Goal: Information Seeking & Learning: Learn about a topic

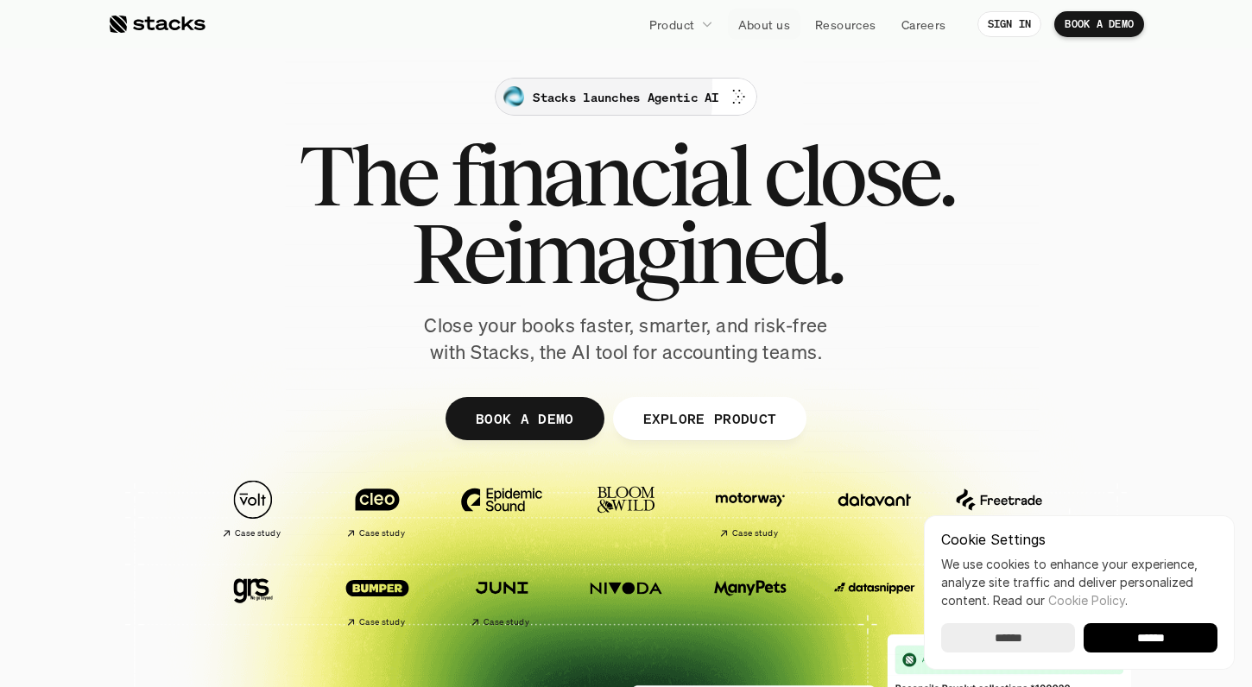
click at [676, 101] on p "Stacks launches Agentic AI" at bounding box center [626, 97] width 186 height 18
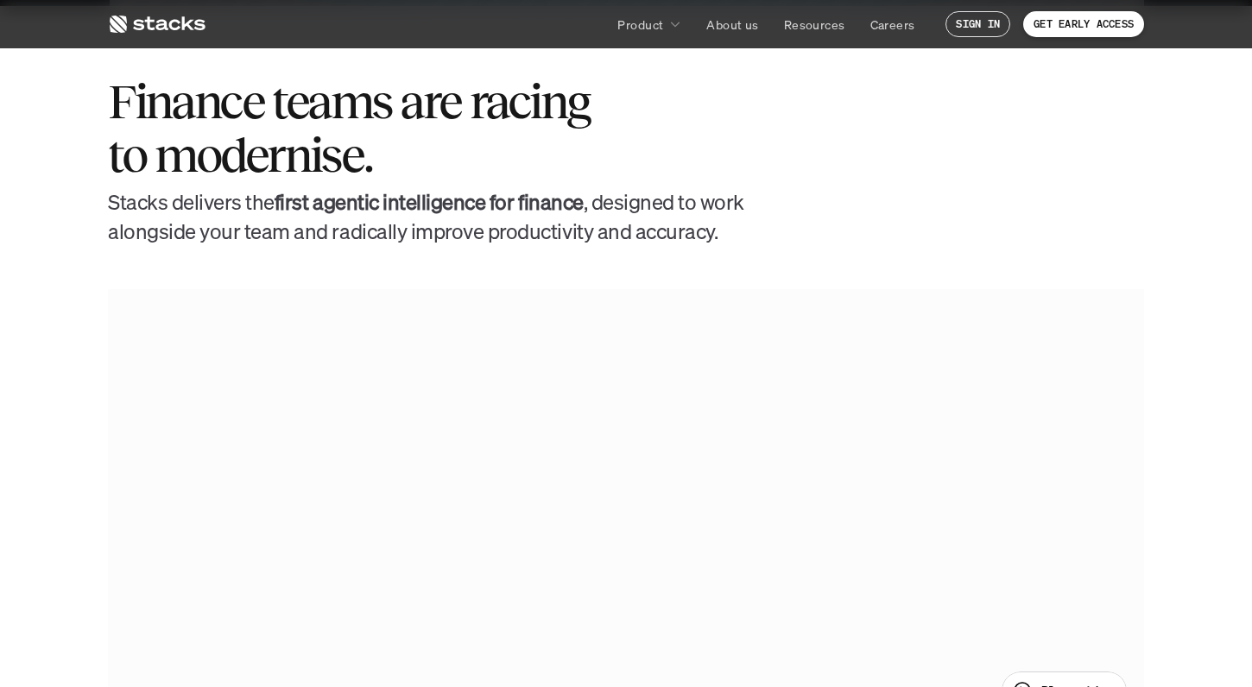
scroll to position [697, 0]
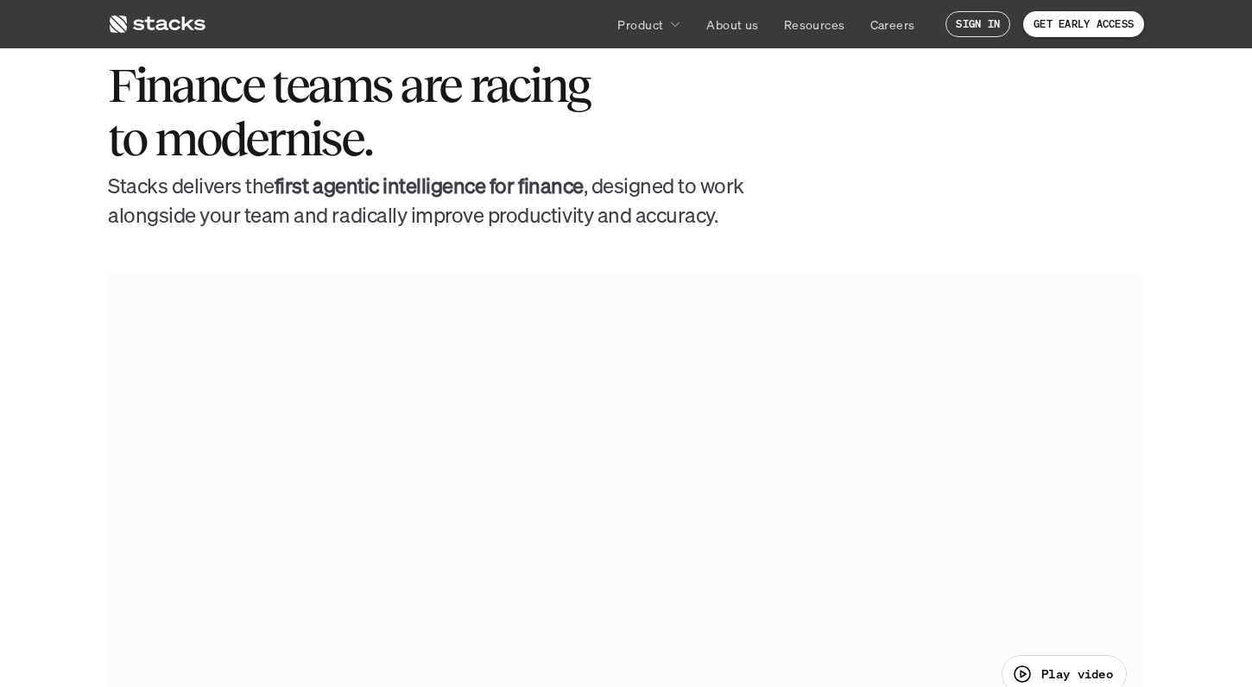
click at [629, 201] on h4 "[PERSON_NAME] delivers the first agentic intelligence for finance , designed to…" at bounding box center [427, 201] width 639 height 58
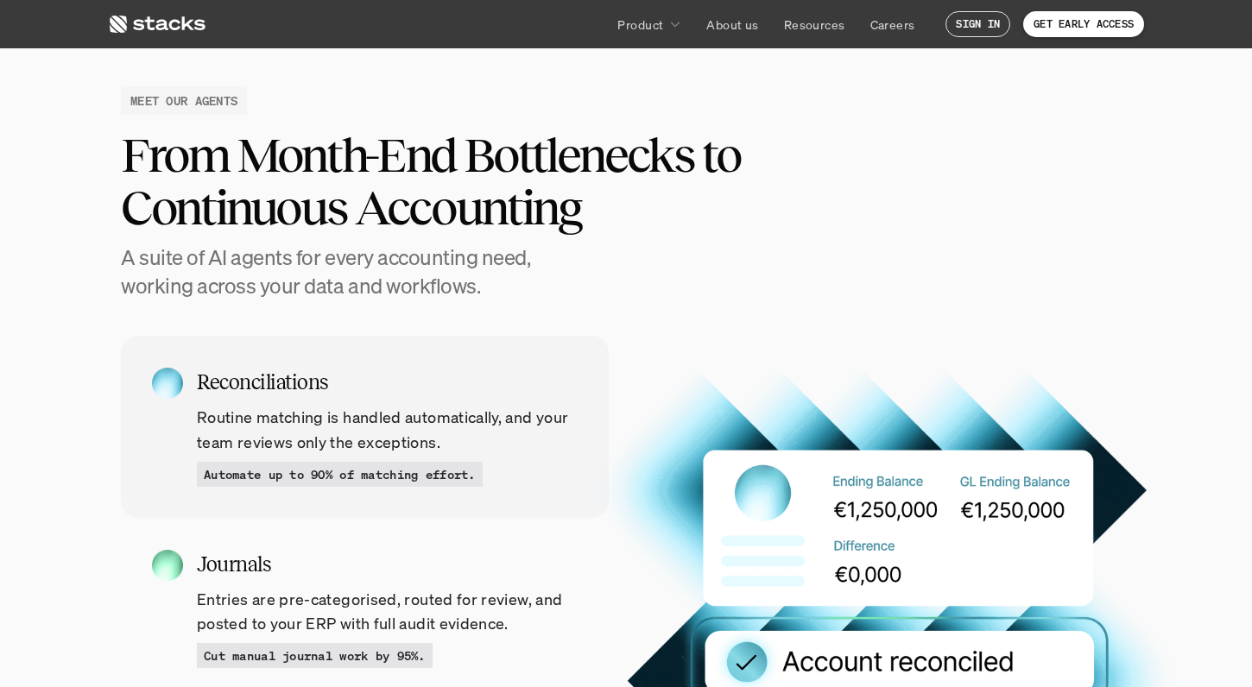
scroll to position [1421, 0]
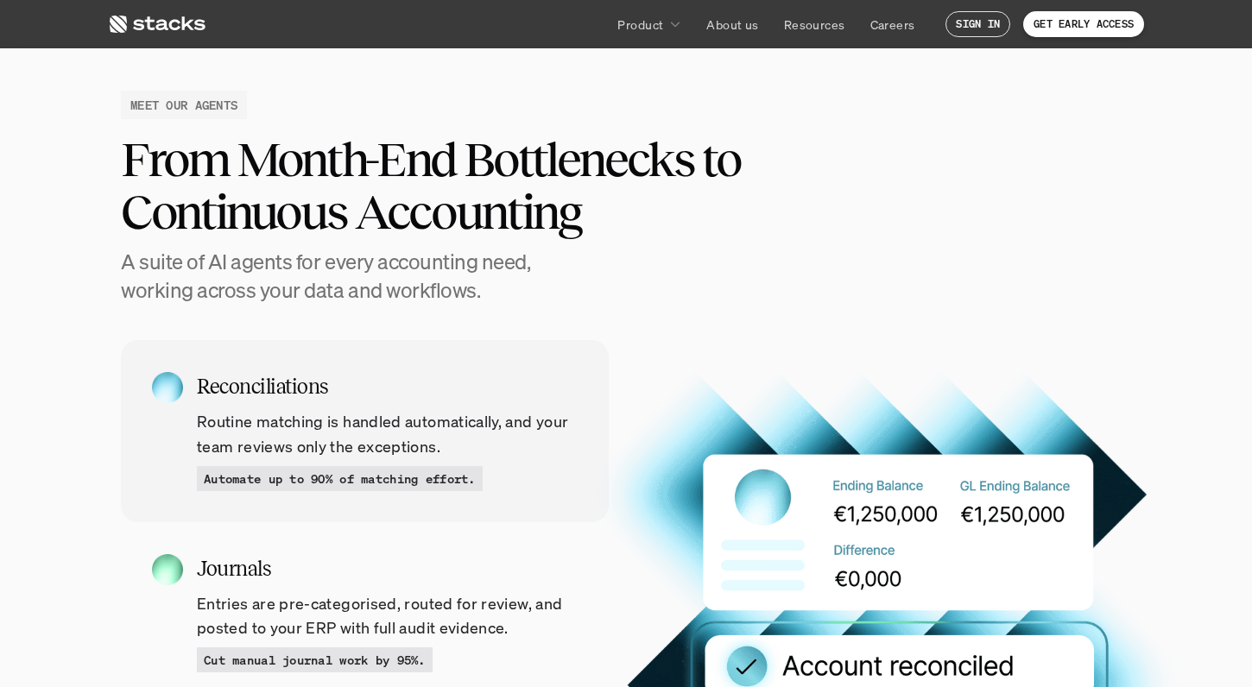
click at [480, 283] on h4 "A suite of AI agents for every accounting need, working across your data and wo…" at bounding box center [345, 277] width 449 height 58
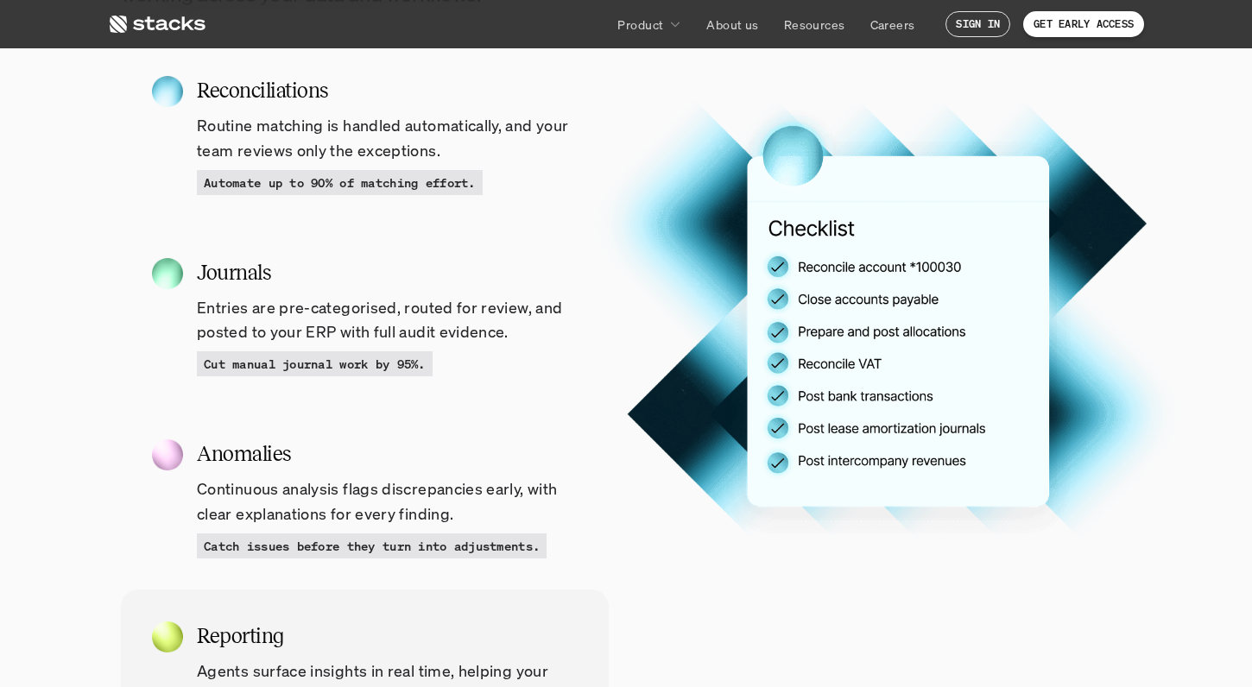
scroll to position [1585, 0]
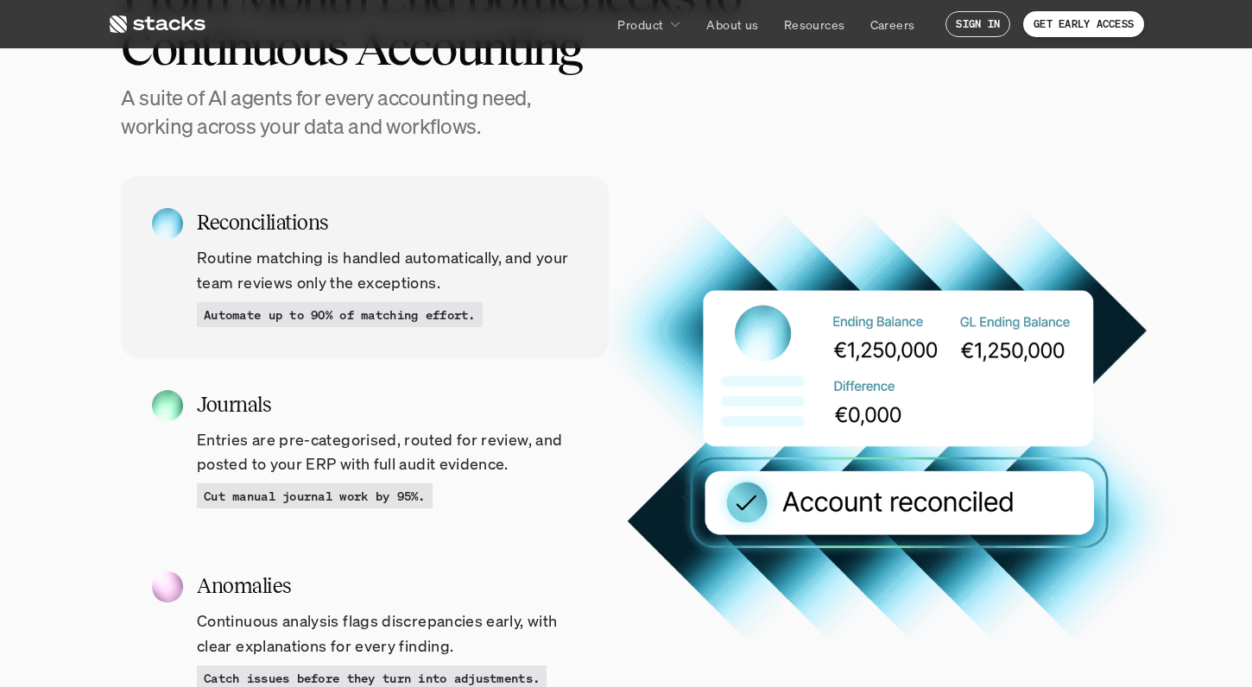
drag, startPoint x: 387, startPoint y: 321, endPoint x: 432, endPoint y: 256, distance: 78.8
click at [432, 256] on div "Reconciliations Routine matching is handled automatically, and your team review…" at bounding box center [387, 267] width 381 height 120
click at [442, 317] on p "Automate up to 90% of matching effort." at bounding box center [340, 315] width 272 height 18
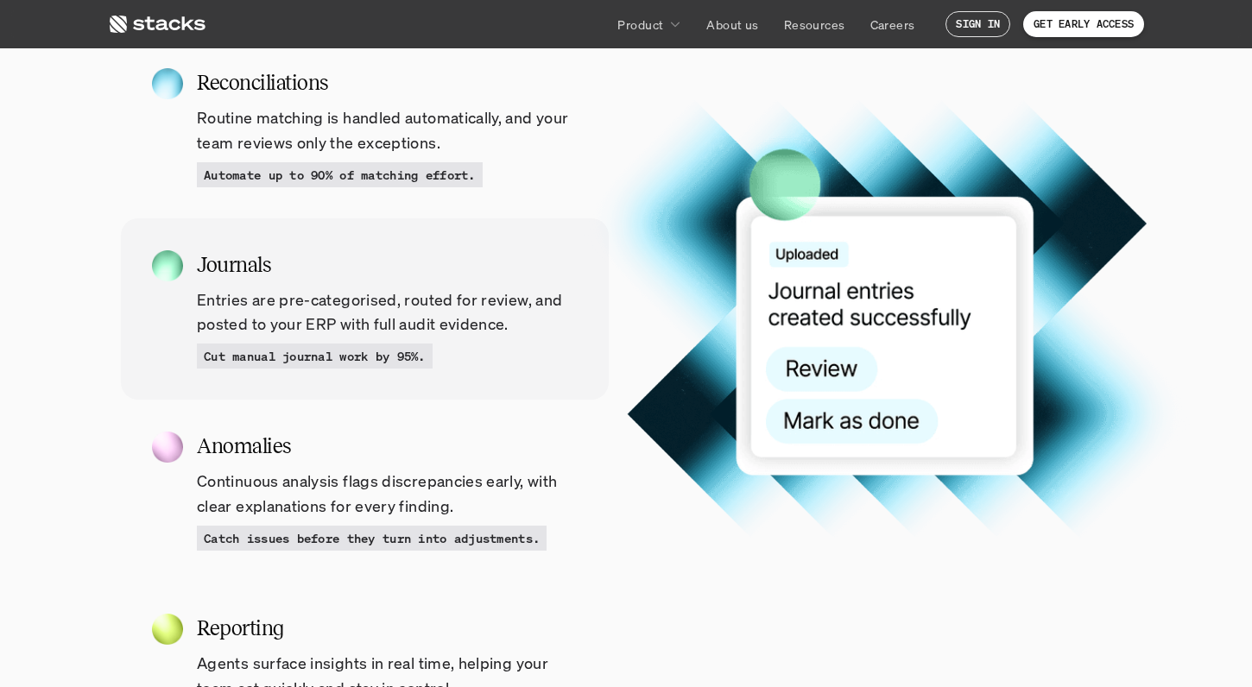
scroll to position [1726, 0]
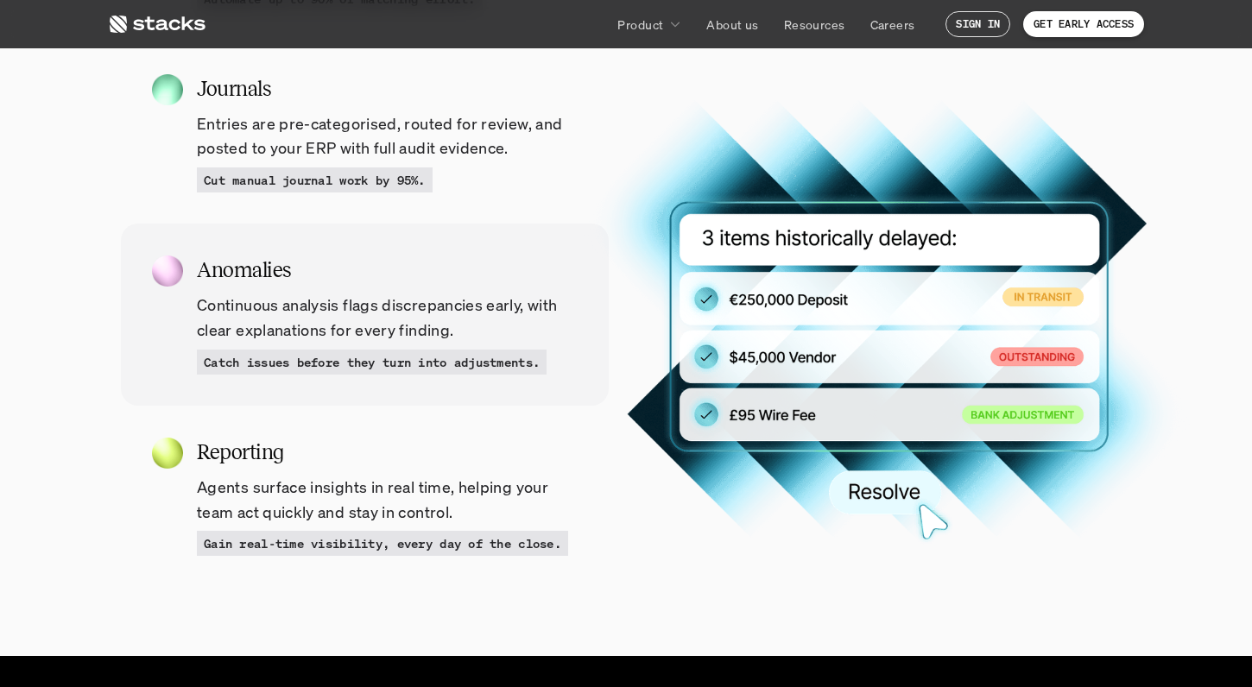
click at [446, 374] on div "Catch issues before they turn into adjustments." at bounding box center [372, 362] width 350 height 25
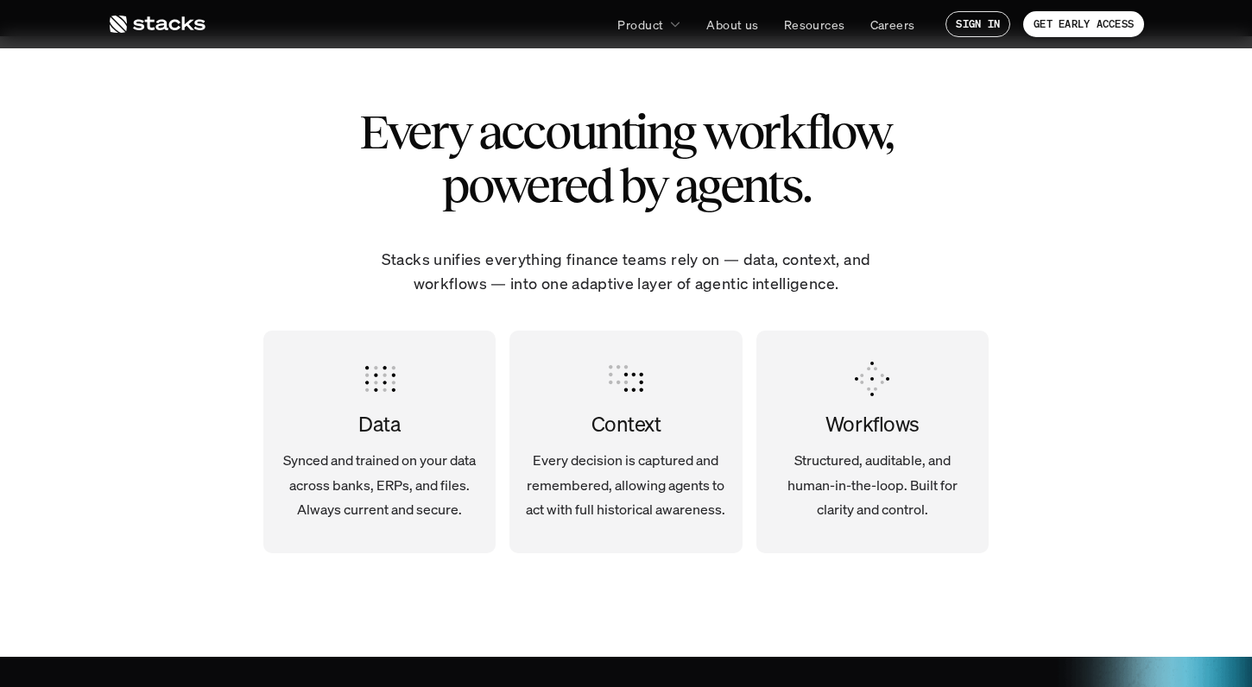
scroll to position [3082, 0]
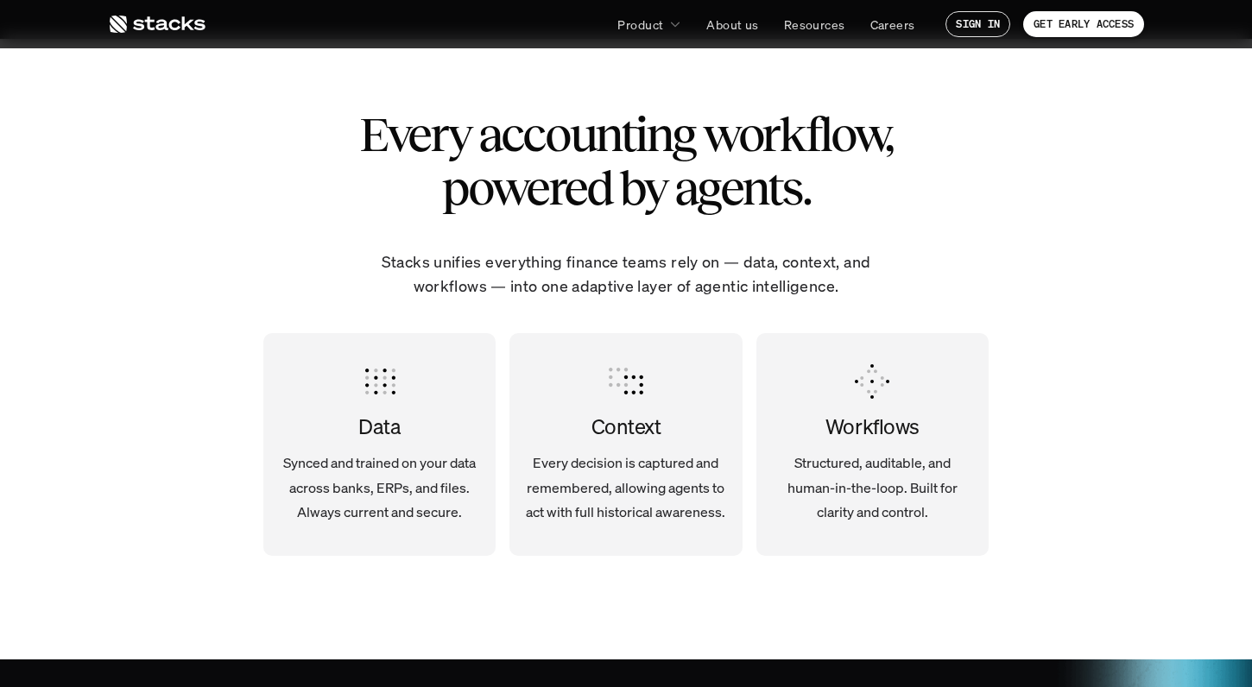
drag, startPoint x: 454, startPoint y: 250, endPoint x: 303, endPoint y: 471, distance: 267.7
click at [303, 471] on div "Every accounting workflow, powered by agents. Stacks unifies everything finance…" at bounding box center [626, 349] width 1036 height 621
click at [303, 487] on p "Synced and trained on your data across banks, ERPs, and files. Always current a…" at bounding box center [379, 488] width 205 height 74
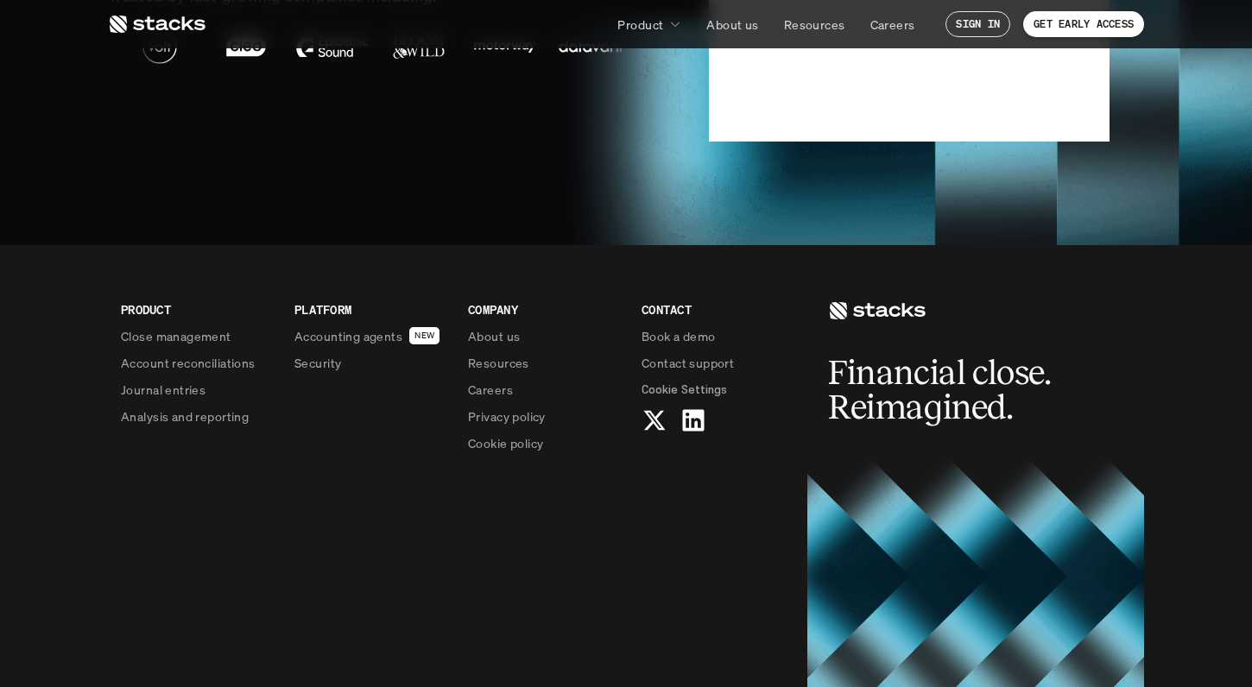
scroll to position [4285, 0]
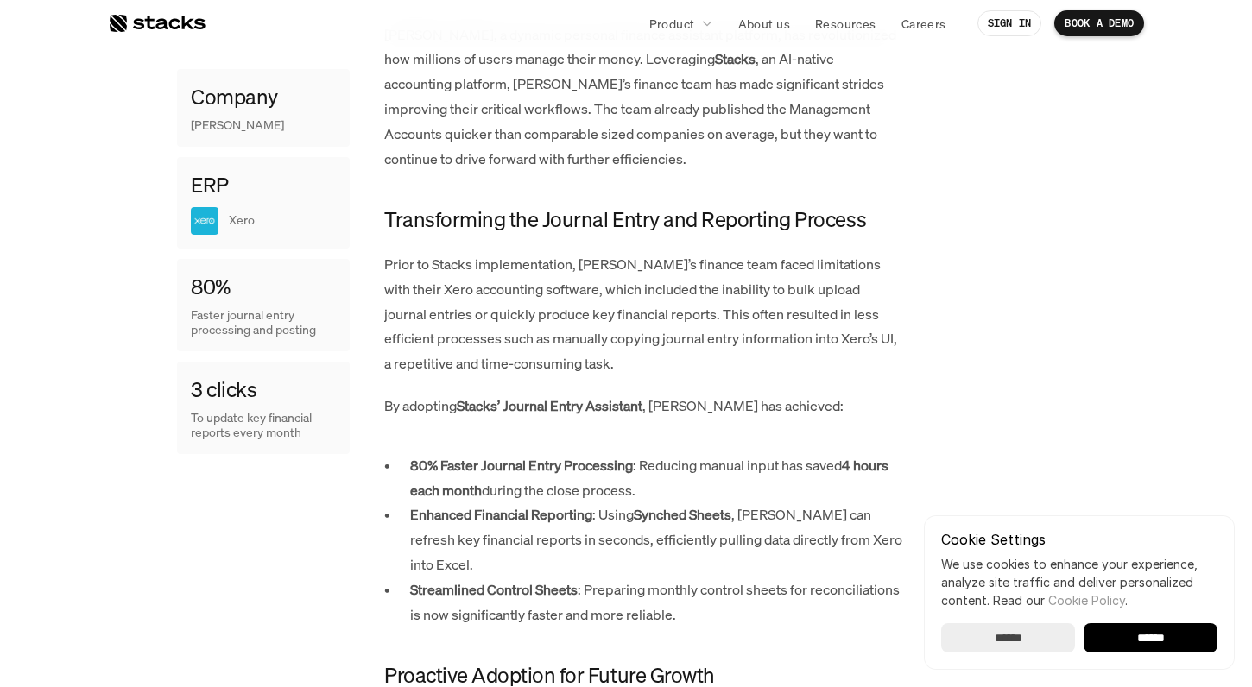
scroll to position [1076, 0]
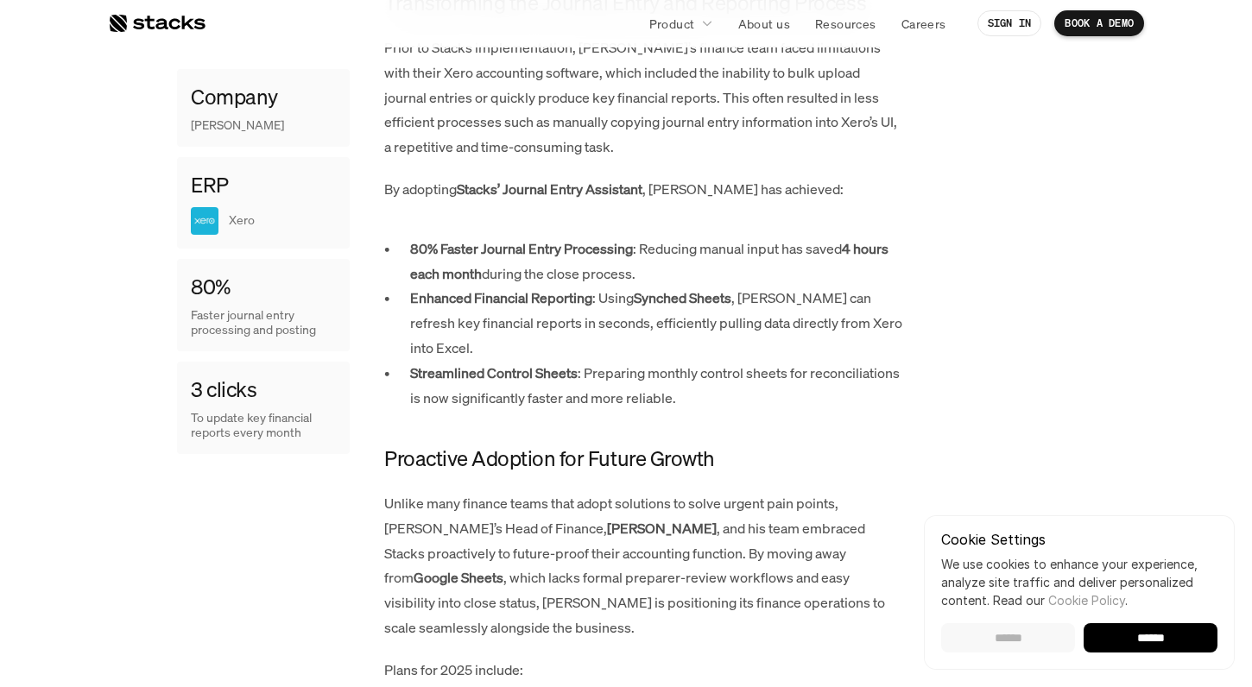
click at [1000, 638] on input "******" at bounding box center [1008, 637] width 134 height 29
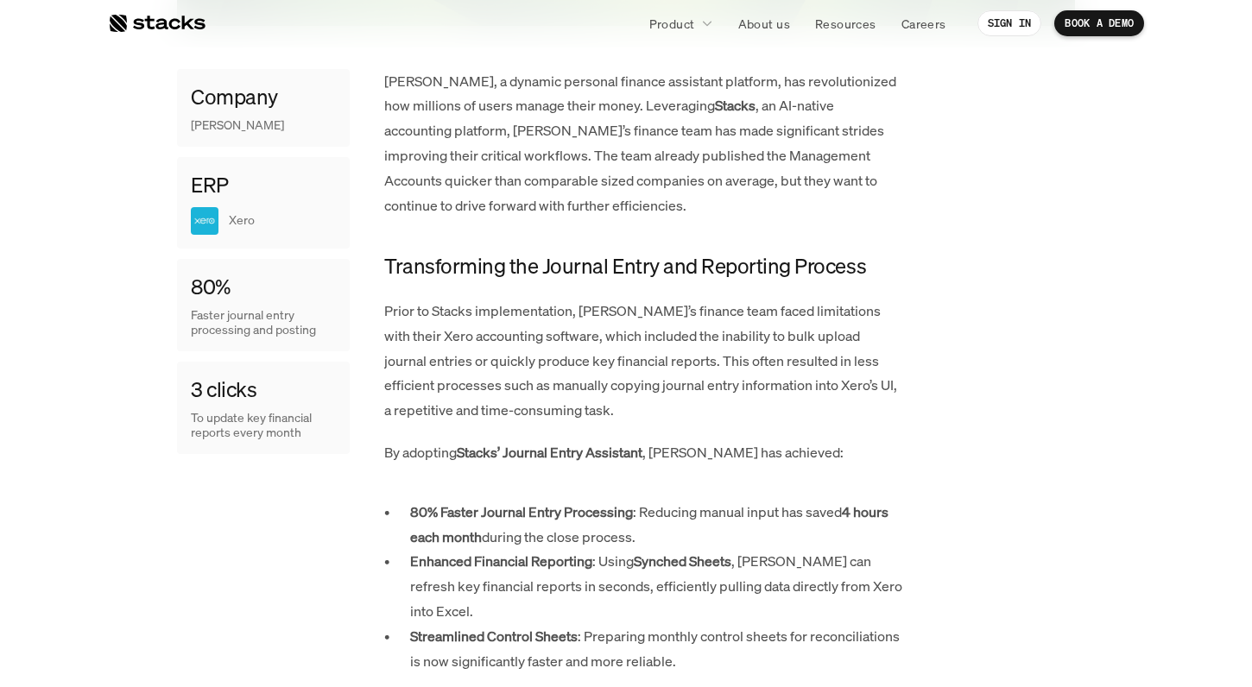
scroll to position [984, 0]
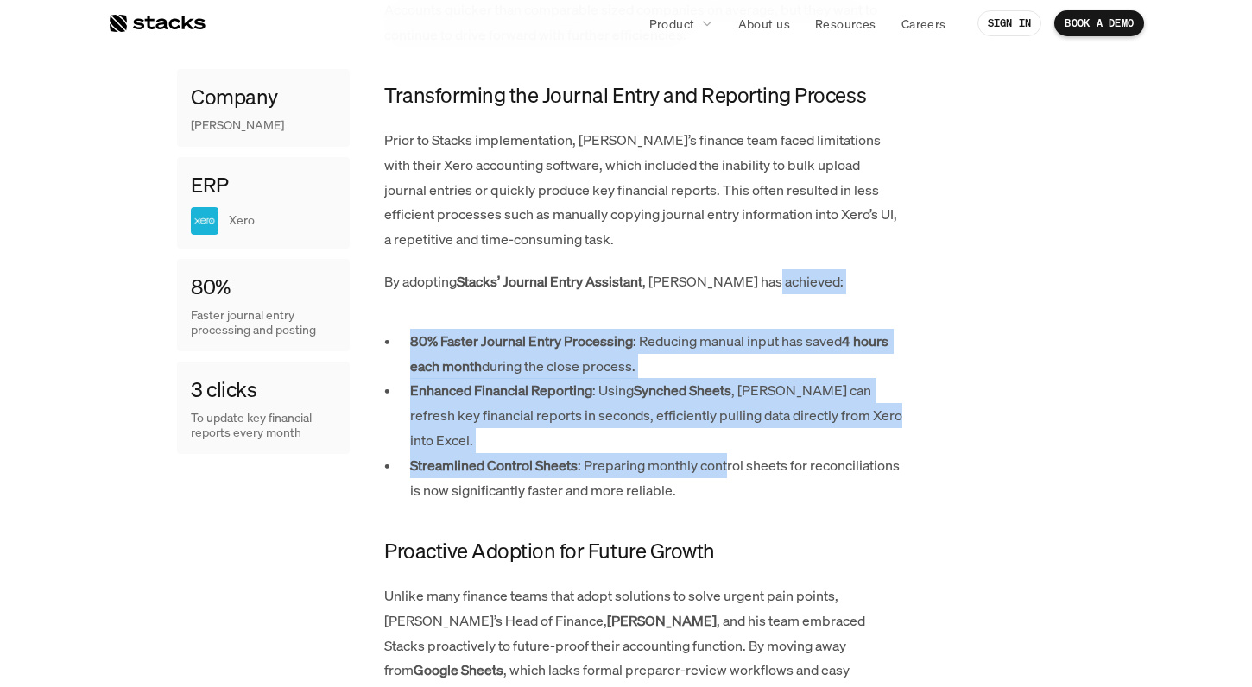
drag, startPoint x: 730, startPoint y: 442, endPoint x: 760, endPoint y: 301, distance: 143.7
click at [762, 293] on div "[PERSON_NAME], a dynamic personal finance assistant platform, has revolutionize…" at bounding box center [643, 651] width 518 height 1507
click at [760, 302] on div "Cleo, a dynamic personal finance assistant platform, has revolutionized how mil…" at bounding box center [643, 651] width 518 height 1507
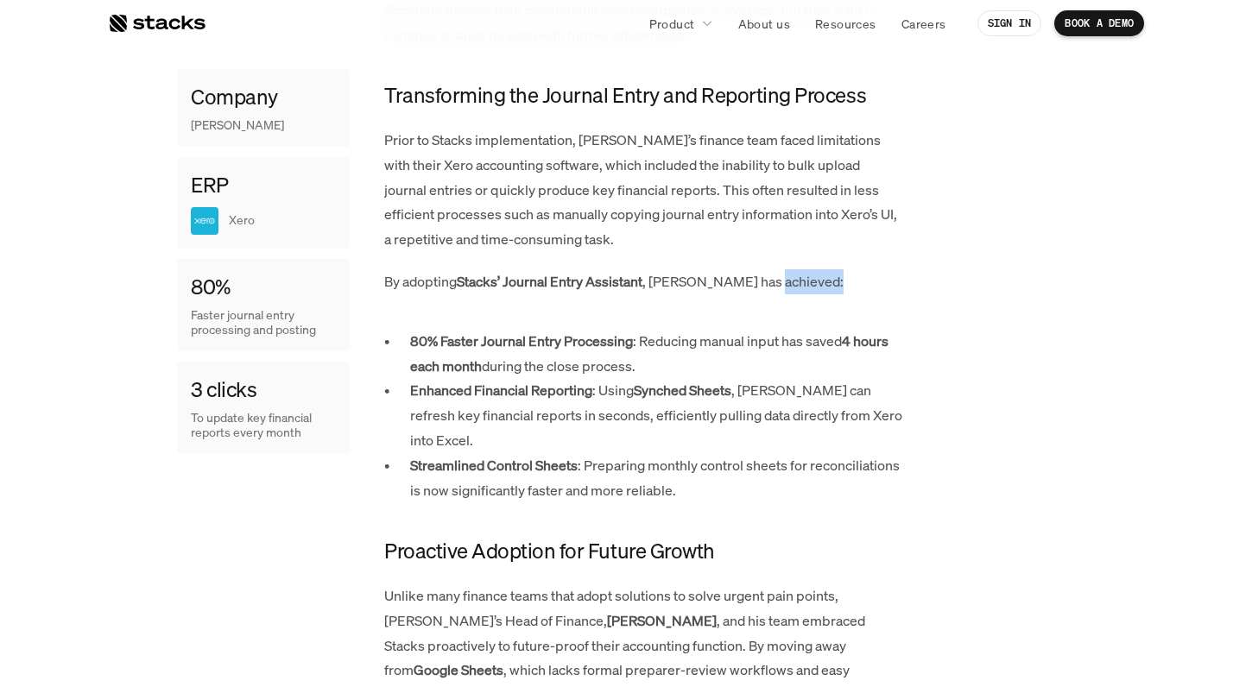
click at [760, 302] on div "Cleo, a dynamic personal finance assistant platform, has revolutionized how mil…" at bounding box center [643, 651] width 518 height 1507
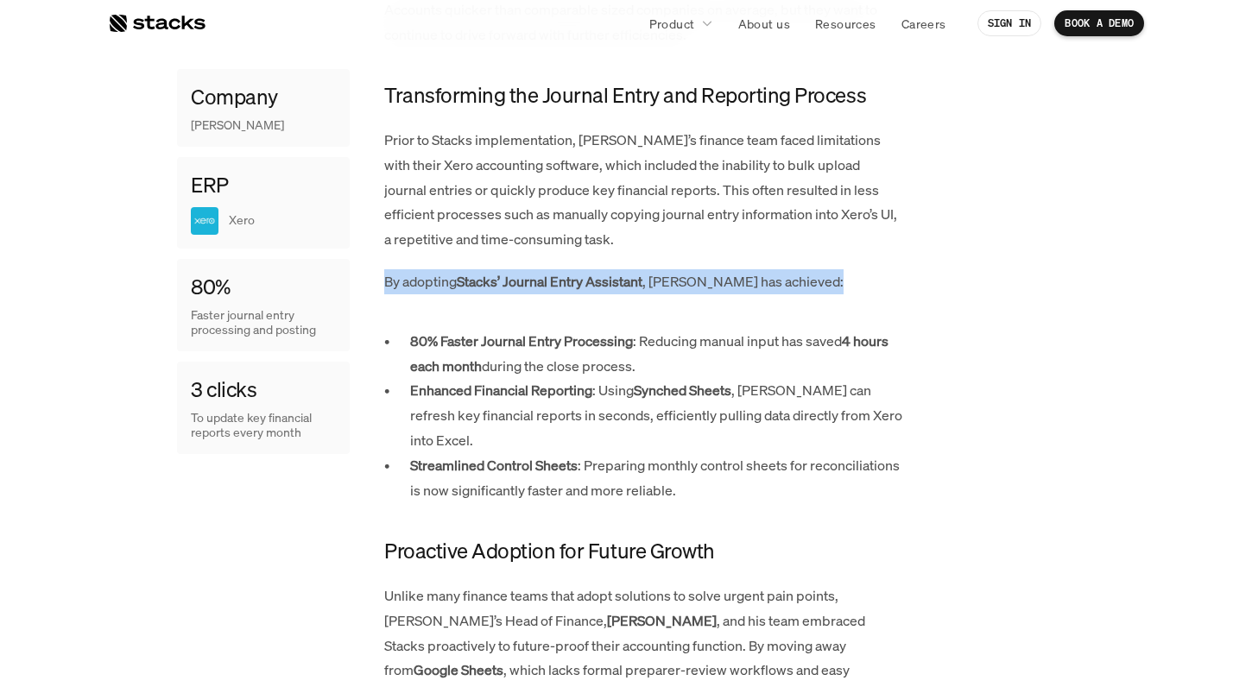
click at [760, 302] on div "Cleo, a dynamic personal finance assistant platform, has revolutionized how mil…" at bounding box center [643, 651] width 518 height 1507
click at [742, 318] on div "Cleo, a dynamic personal finance assistant platform, has revolutionized how mil…" at bounding box center [643, 651] width 518 height 1507
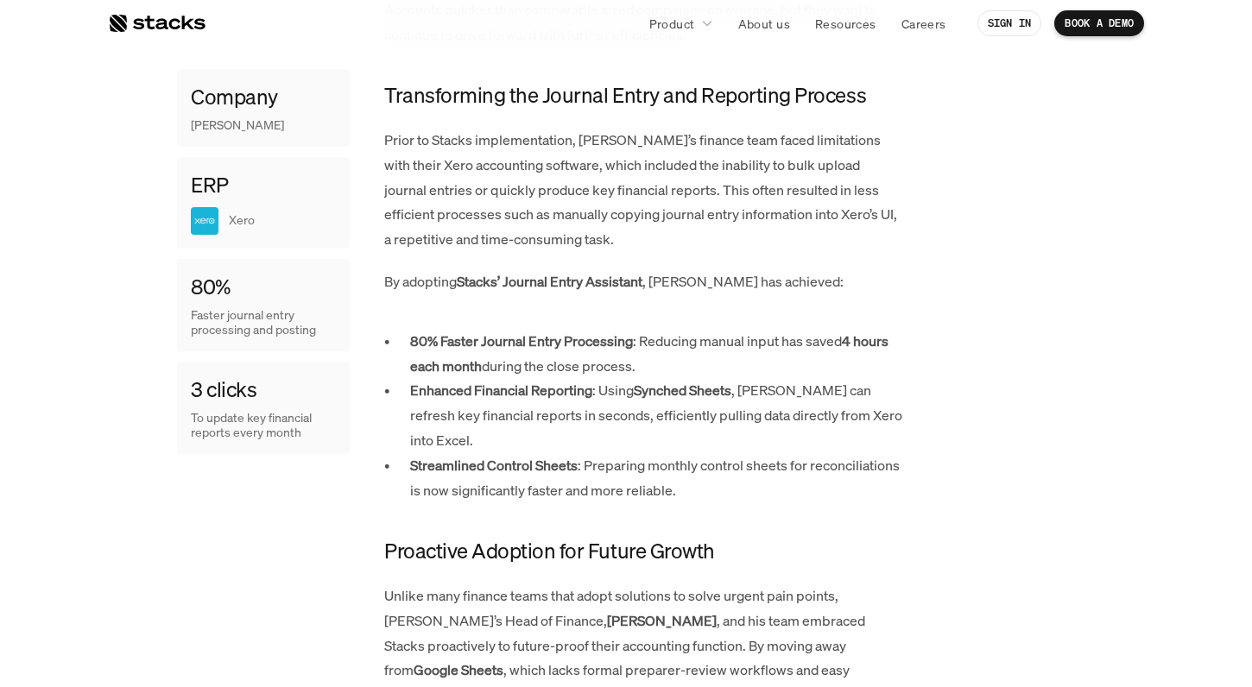
click at [731, 342] on p "80% Faster Journal Entry Processing : Reducing manual input has saved 4 hours e…" at bounding box center [656, 354] width 492 height 50
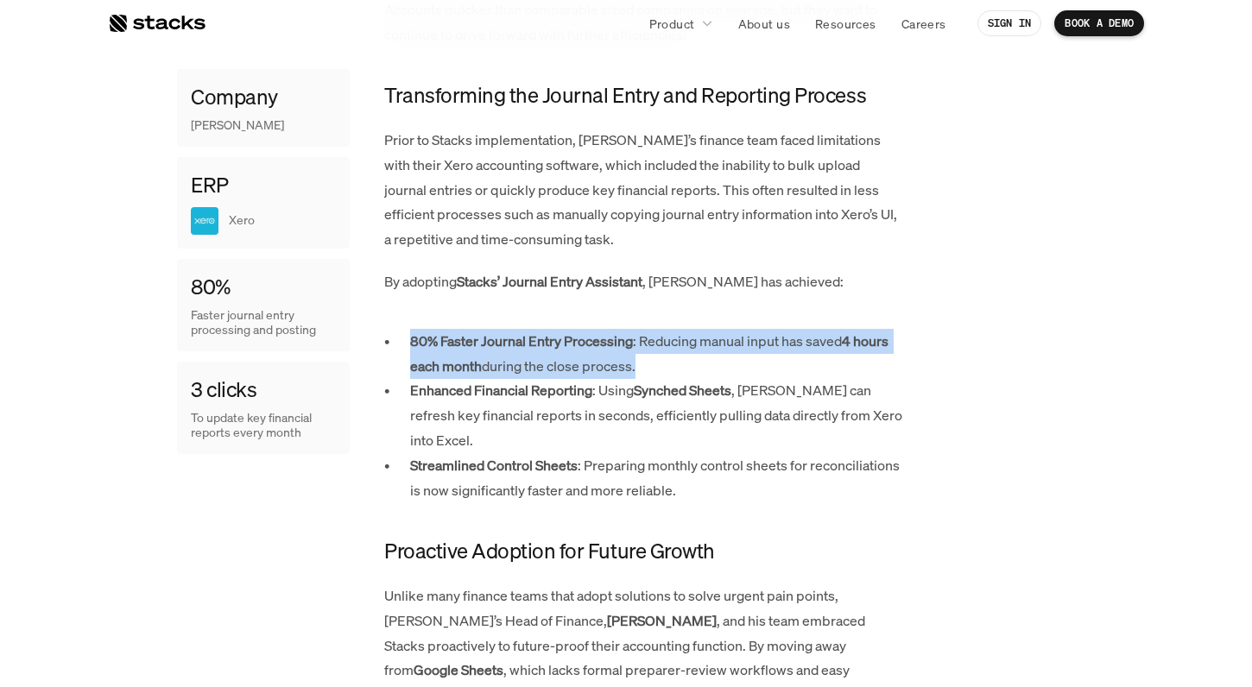
click at [731, 342] on p "80% Faster Journal Entry Processing : Reducing manual input has saved 4 hours e…" at bounding box center [656, 354] width 492 height 50
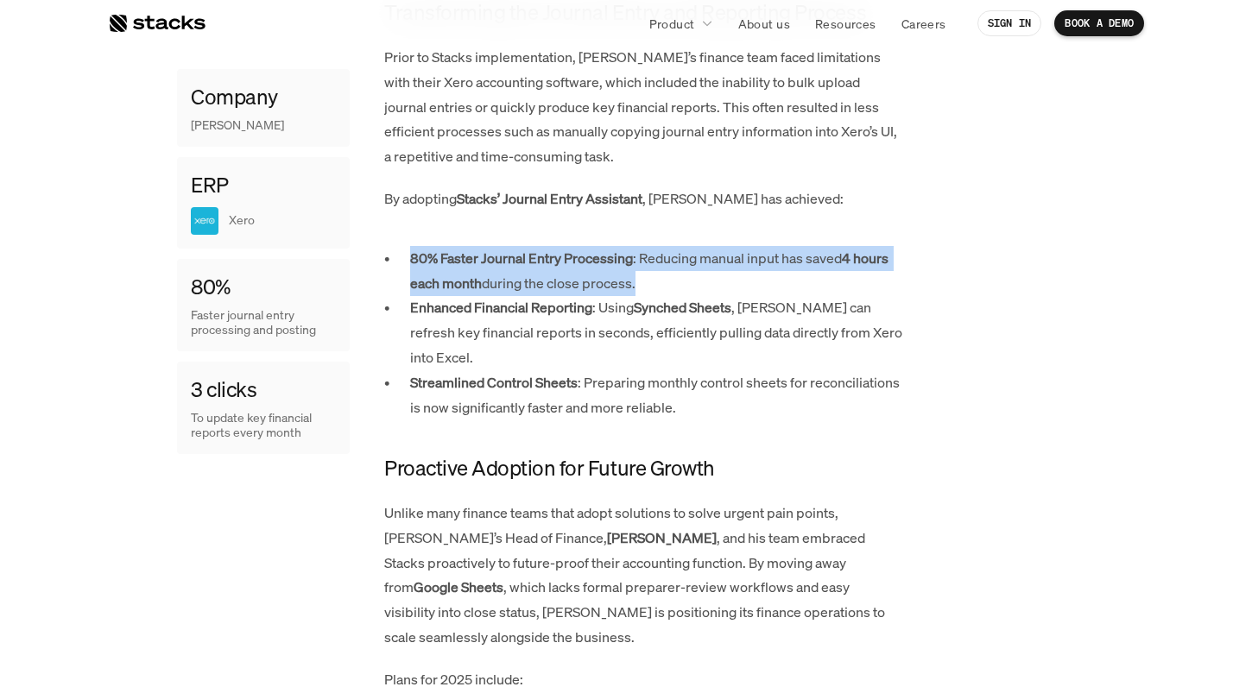
scroll to position [1069, 0]
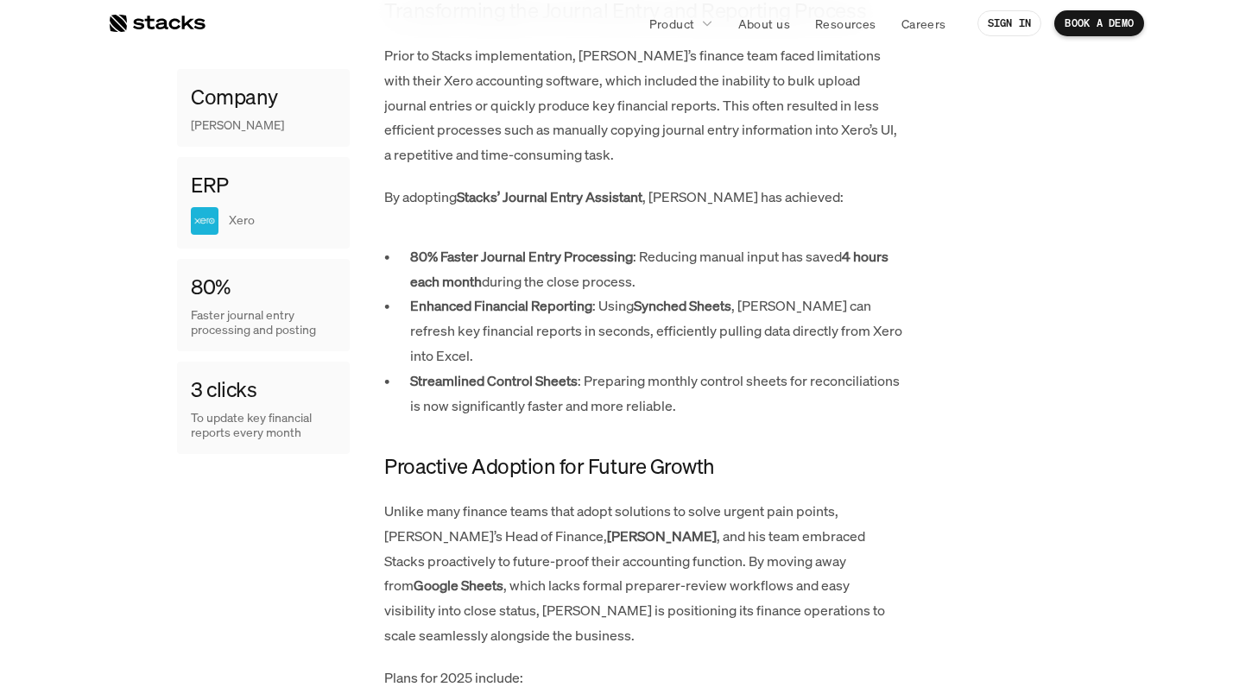
click at [731, 342] on p "Enhanced Financial Reporting : Using Synched Sheets , Cleo can refresh key fina…" at bounding box center [656, 330] width 492 height 74
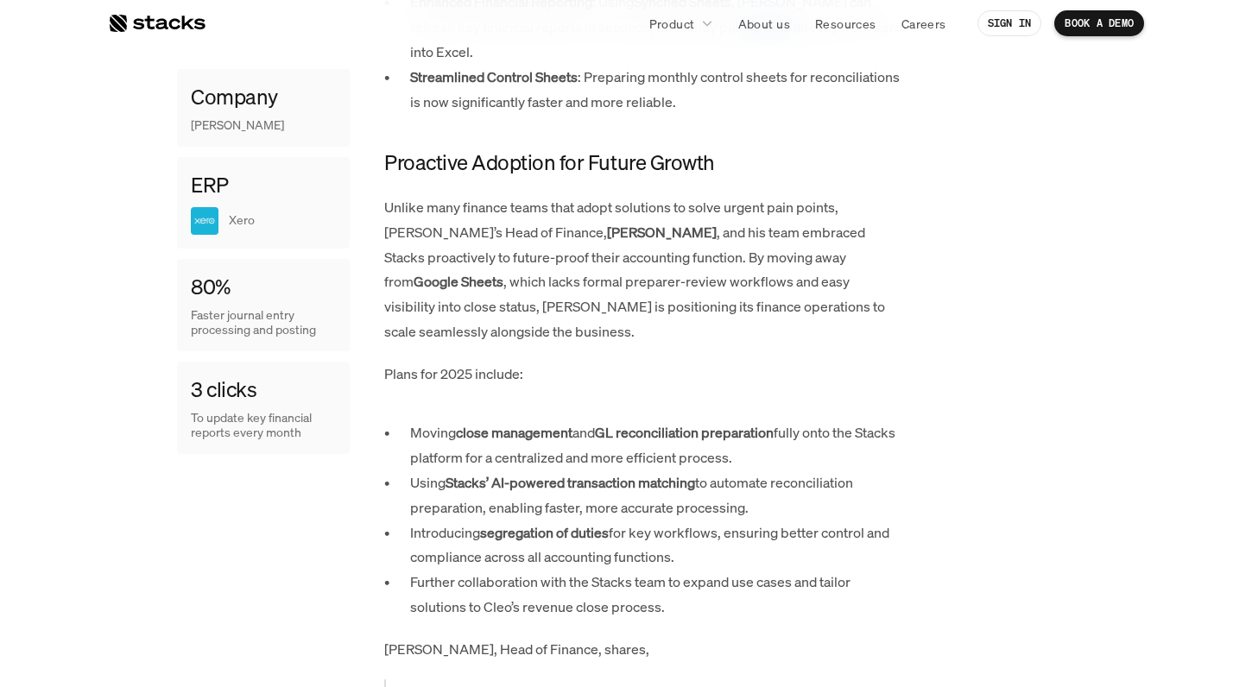
scroll to position [1374, 0]
click at [731, 342] on div "Cleo, a dynamic personal finance assistant platform, has revolutionized how mil…" at bounding box center [643, 261] width 518 height 1507
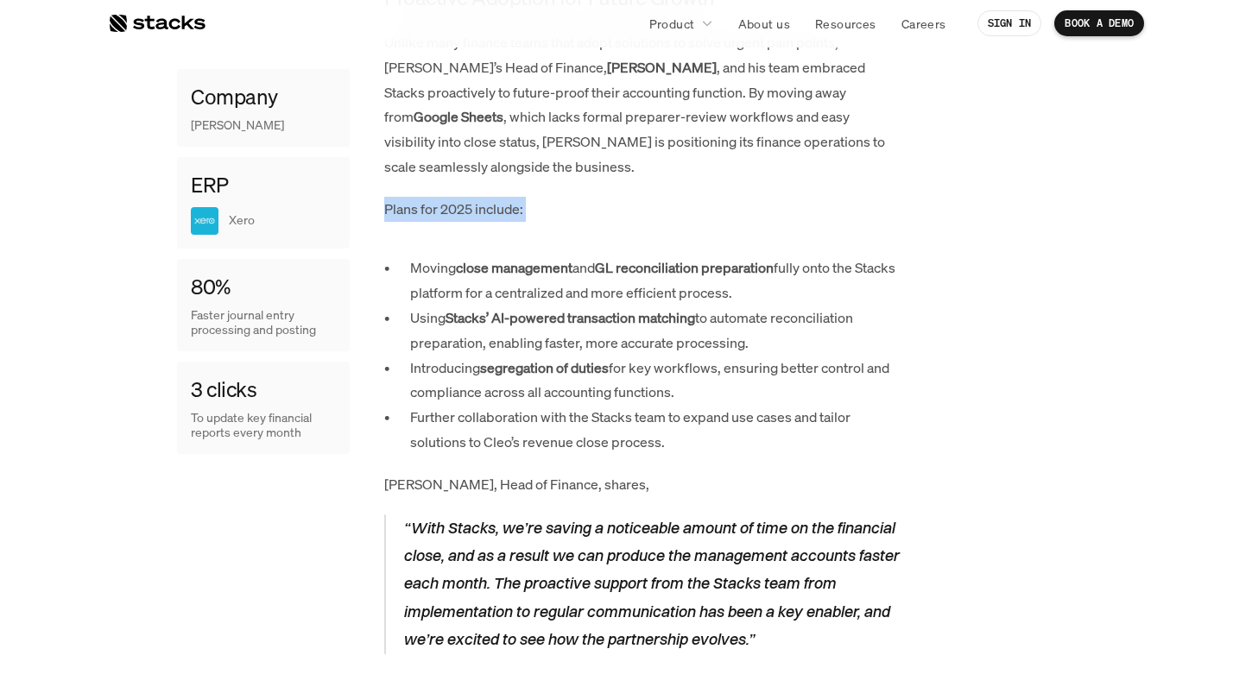
scroll to position [1546, 0]
